Goal: Check status: Check status

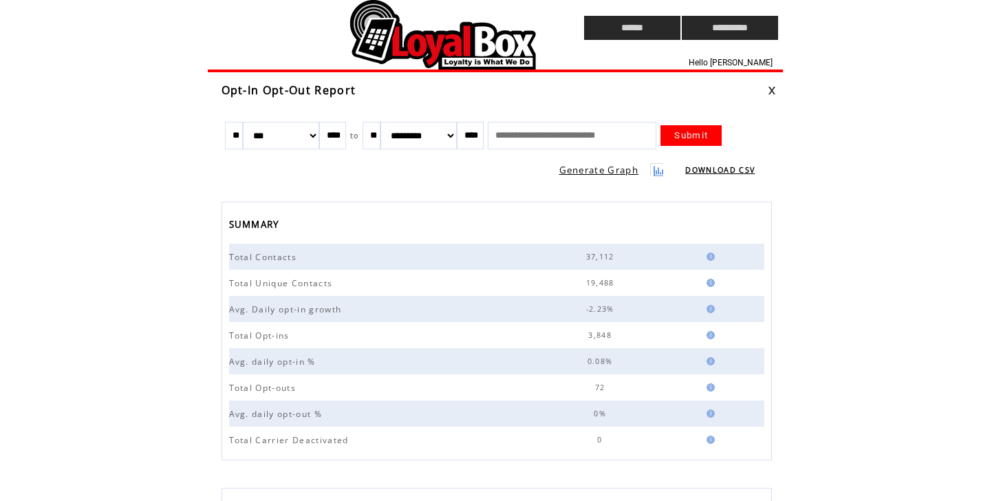
click at [460, 47] on td at bounding box center [370, 28] width 325 height 56
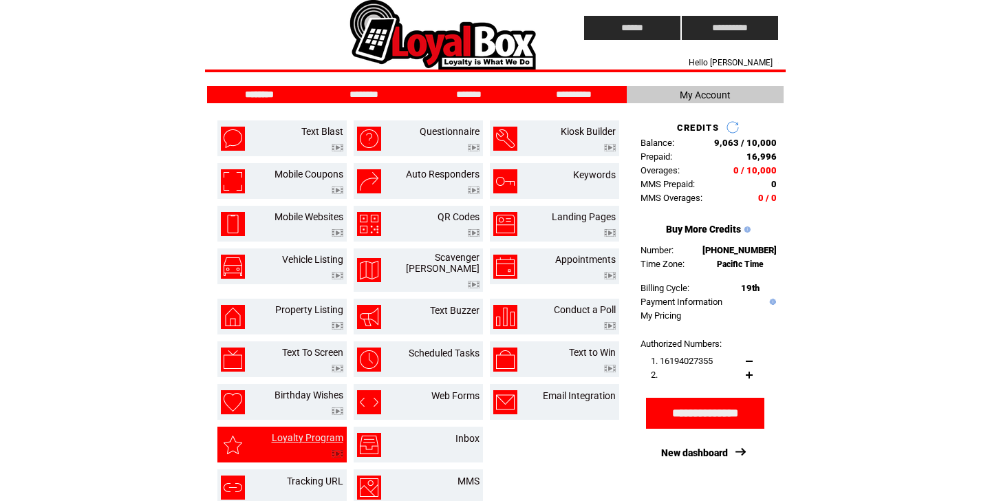
click at [307, 433] on link "Loyalty Program" at bounding box center [308, 437] width 72 height 11
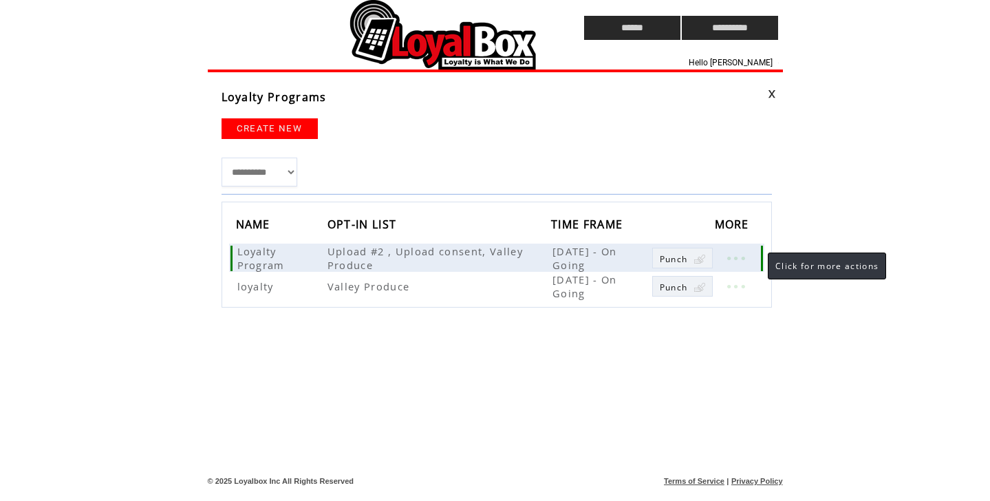
click at [755, 261] on link at bounding box center [735, 258] width 41 height 18
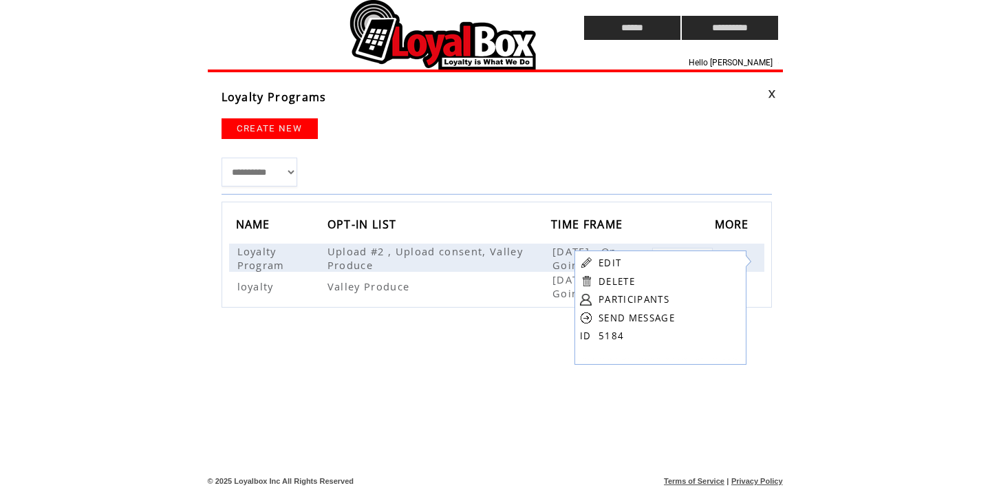
click at [685, 300] on form "EDIT DELETE PARTICIPANTS SEND MESSAGE ID 5184" at bounding box center [663, 298] width 177 height 97
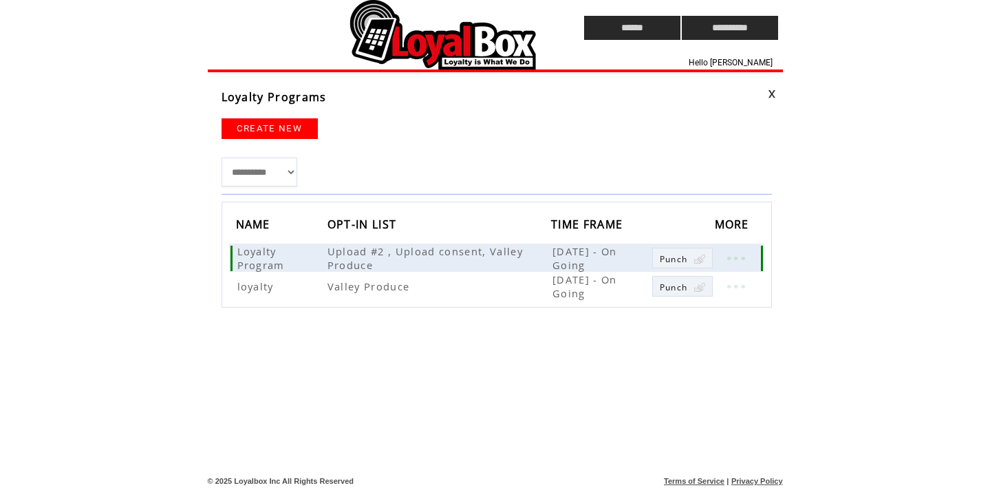
click at [740, 253] on link at bounding box center [735, 258] width 41 height 18
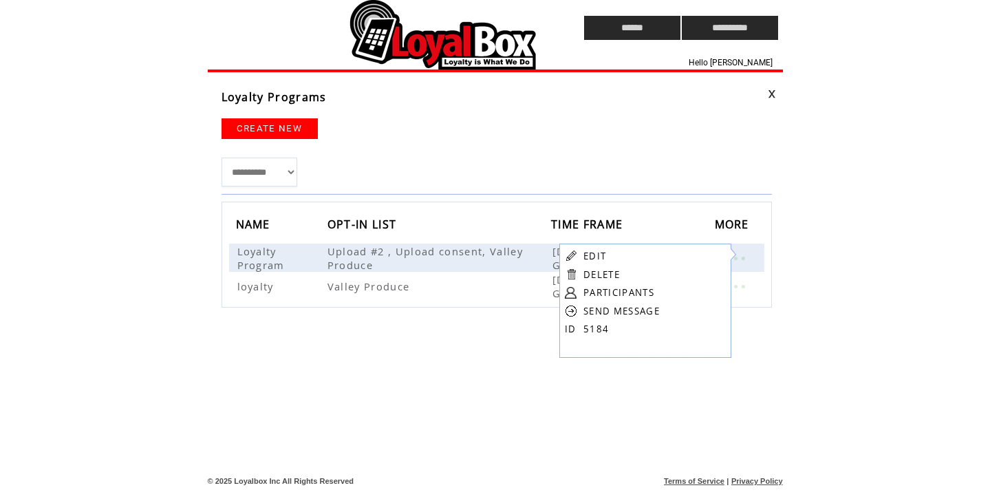
click at [634, 292] on link "PARTICIPANTS" at bounding box center [619, 292] width 71 height 12
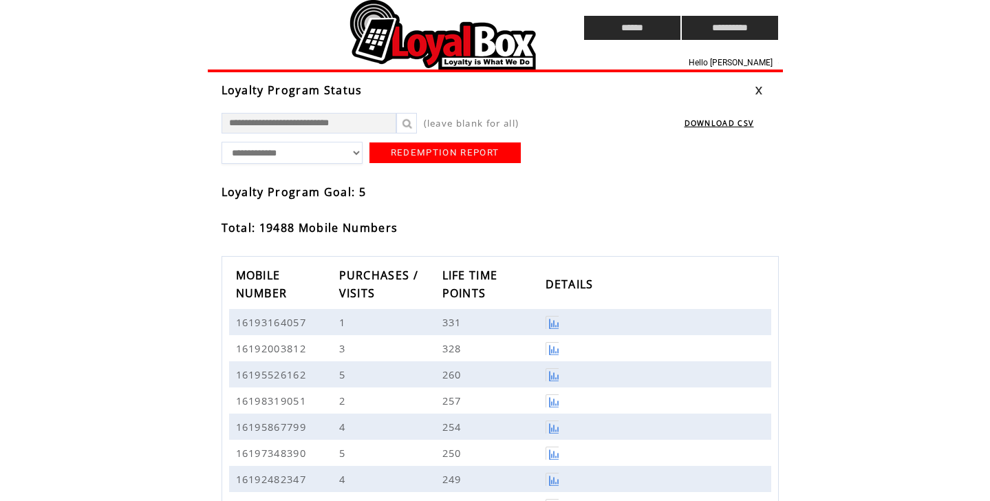
click at [253, 117] on input "text" at bounding box center [309, 123] width 175 height 21
type input "**********"
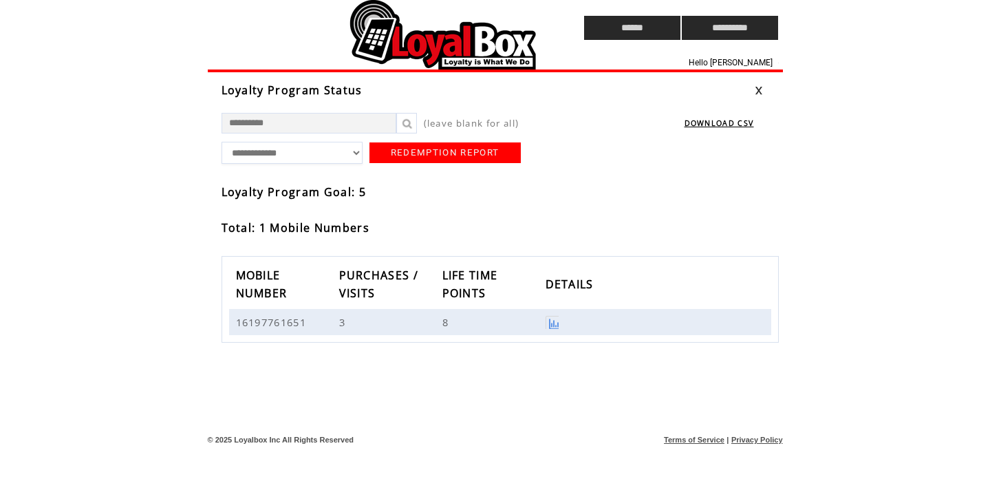
click at [559, 316] on link at bounding box center [552, 322] width 13 height 13
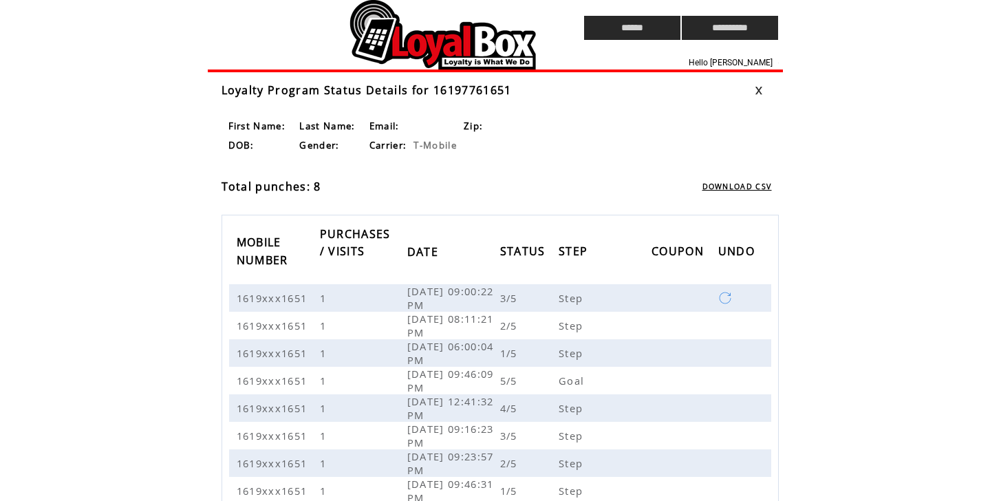
click at [447, 43] on td at bounding box center [370, 28] width 325 height 56
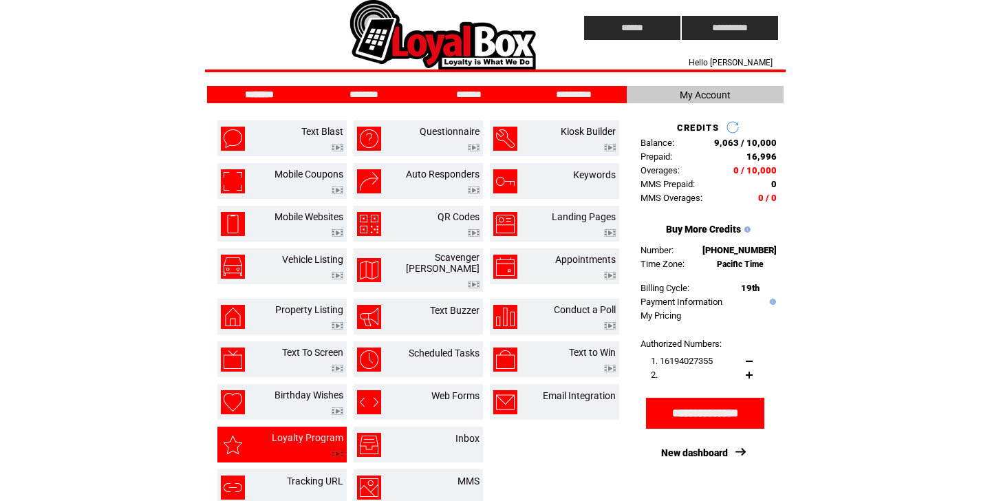
click at [314, 443] on td at bounding box center [308, 450] width 72 height 14
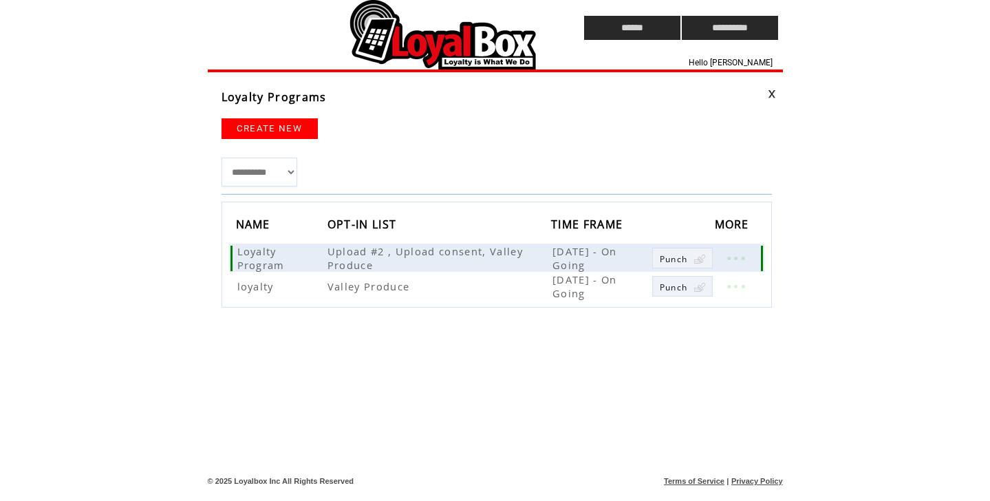
click at [737, 263] on link at bounding box center [735, 258] width 41 height 18
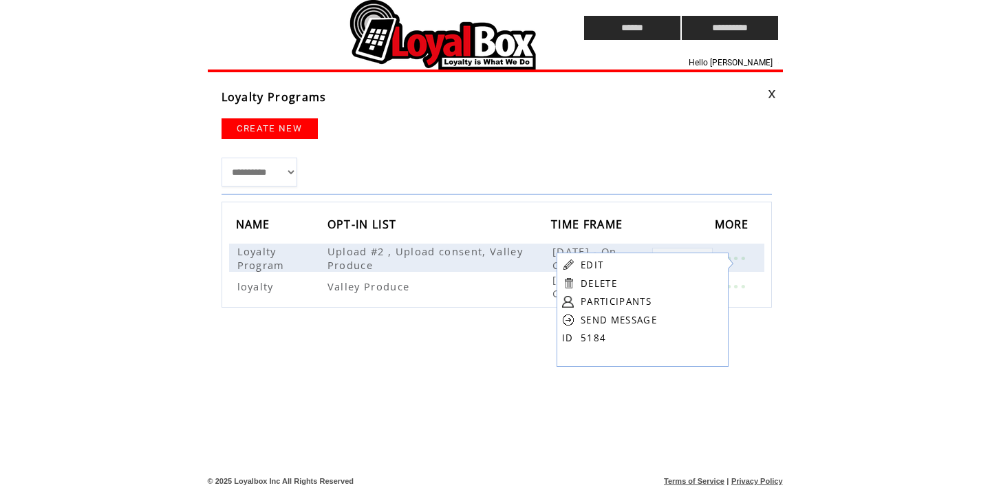
click at [617, 304] on link "PARTICIPANTS" at bounding box center [616, 301] width 71 height 12
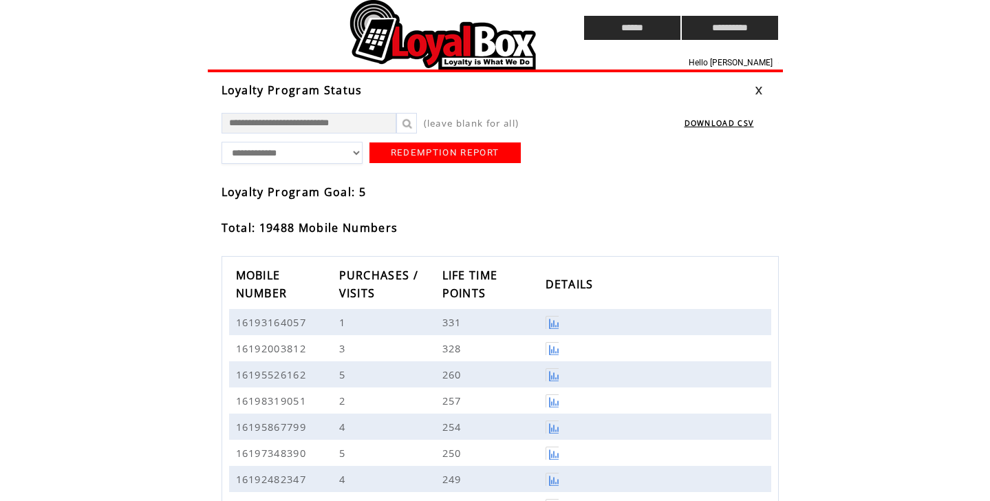
click at [334, 114] on input "text" at bounding box center [309, 123] width 175 height 21
type input "**********"
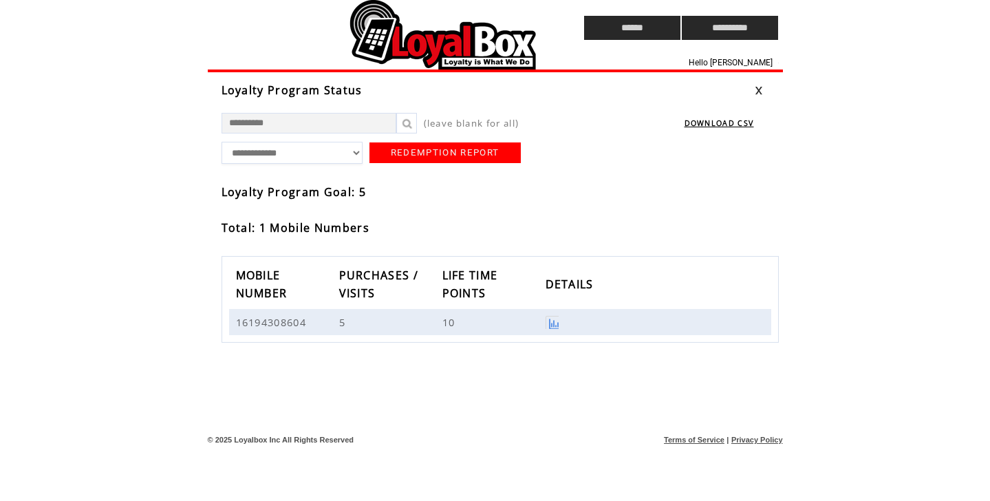
click at [559, 316] on link at bounding box center [552, 322] width 13 height 13
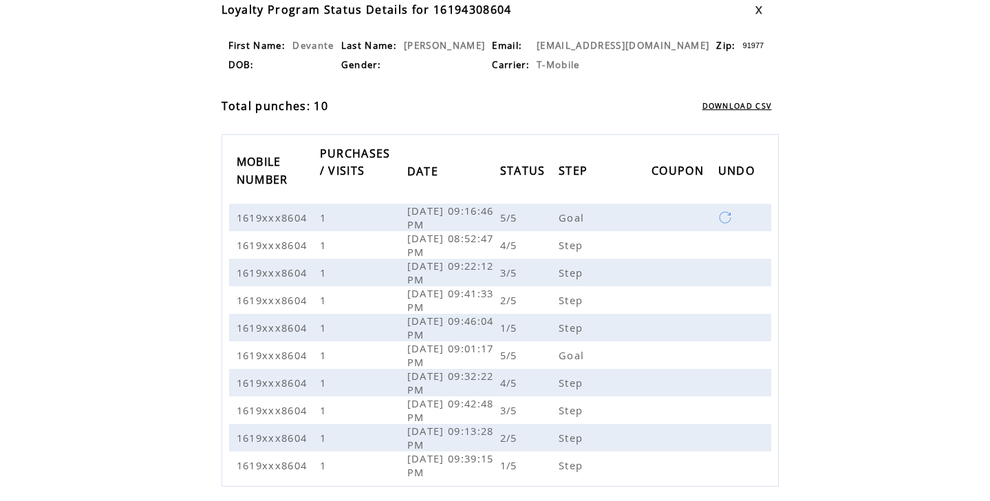
scroll to position [83, 0]
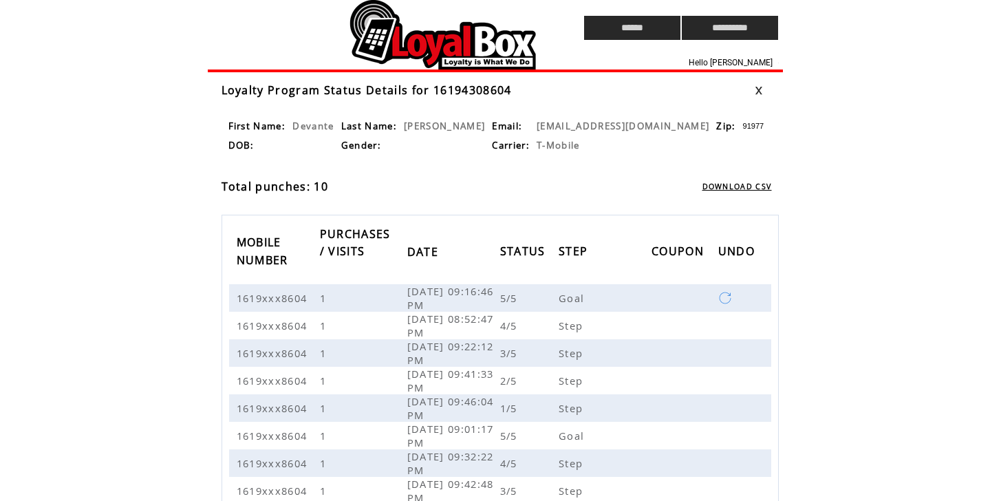
scroll to position [83, 0]
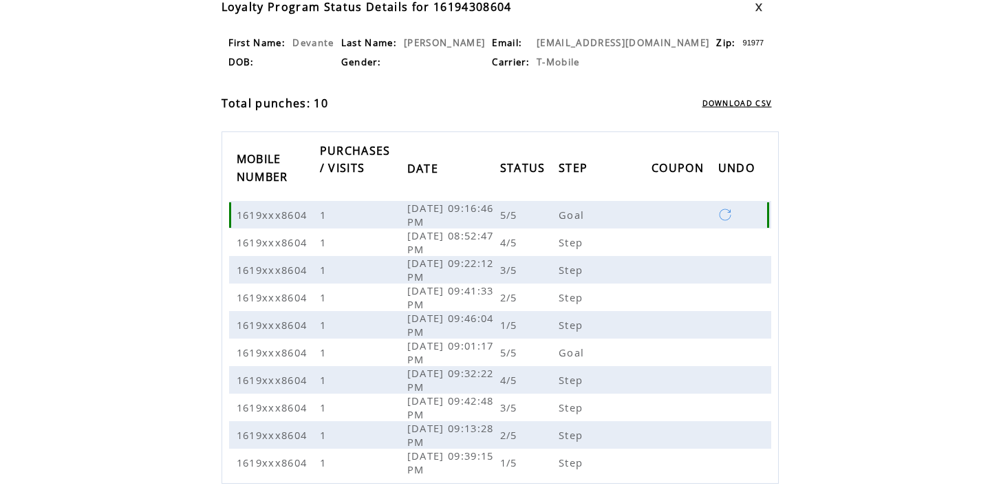
drag, startPoint x: 445, startPoint y: 202, endPoint x: 491, endPoint y: 228, distance: 53.6
click at [491, 228] on span "[DATE] 09:16:46 PM" at bounding box center [450, 215] width 87 height 28
click at [623, 171] on th "STEP" at bounding box center [605, 170] width 93 height 62
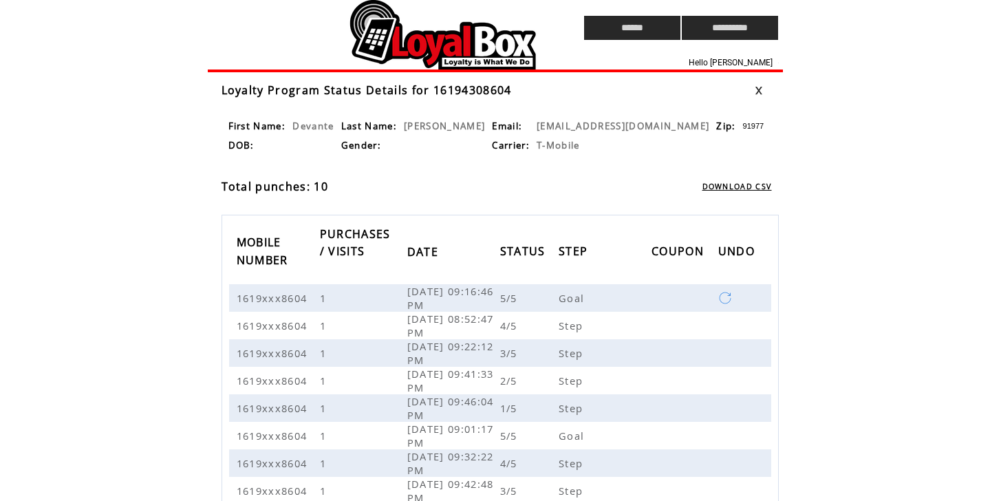
scroll to position [0, 0]
